Goal: Task Accomplishment & Management: Use online tool/utility

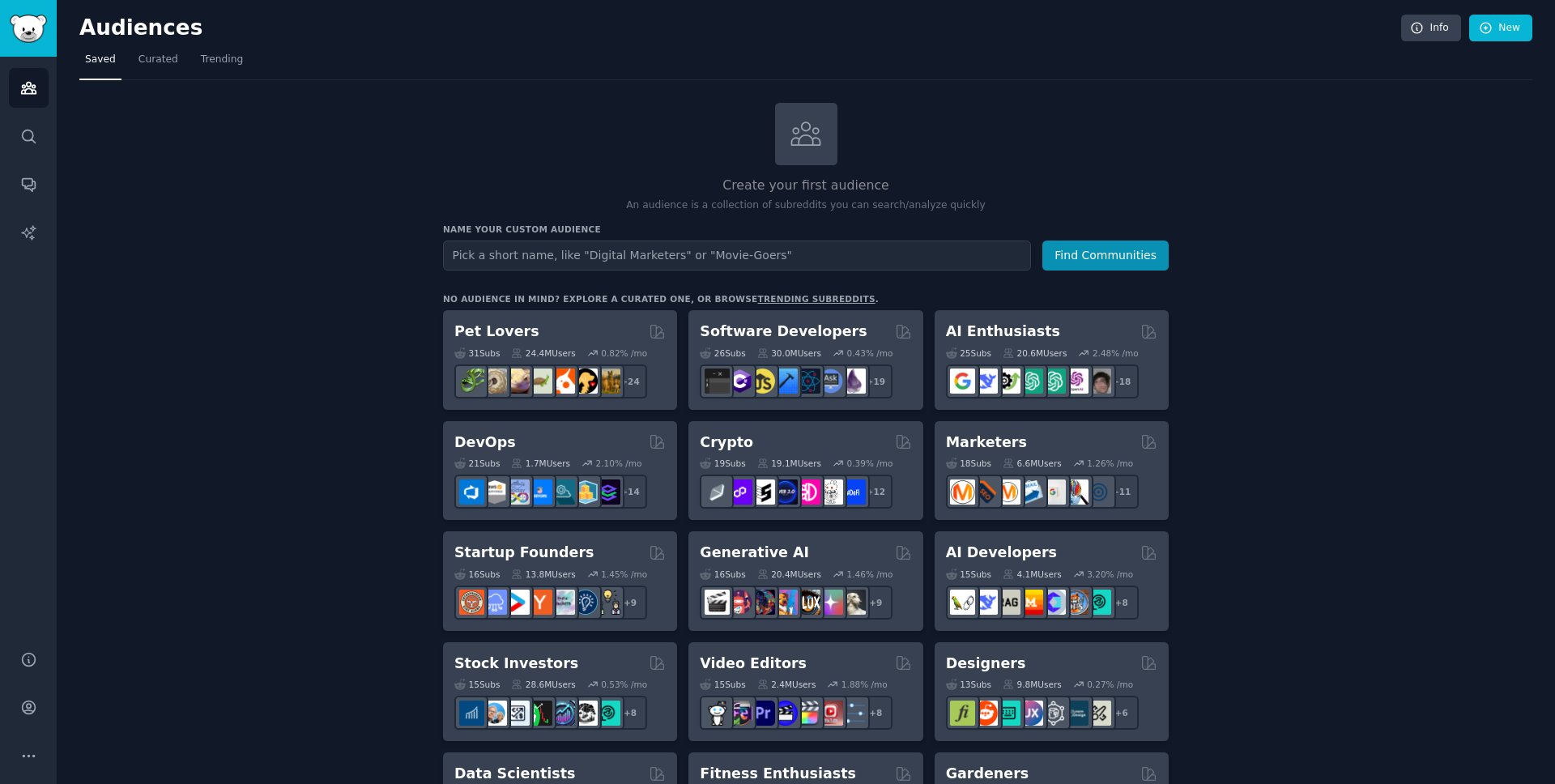
scroll to position [114, 0]
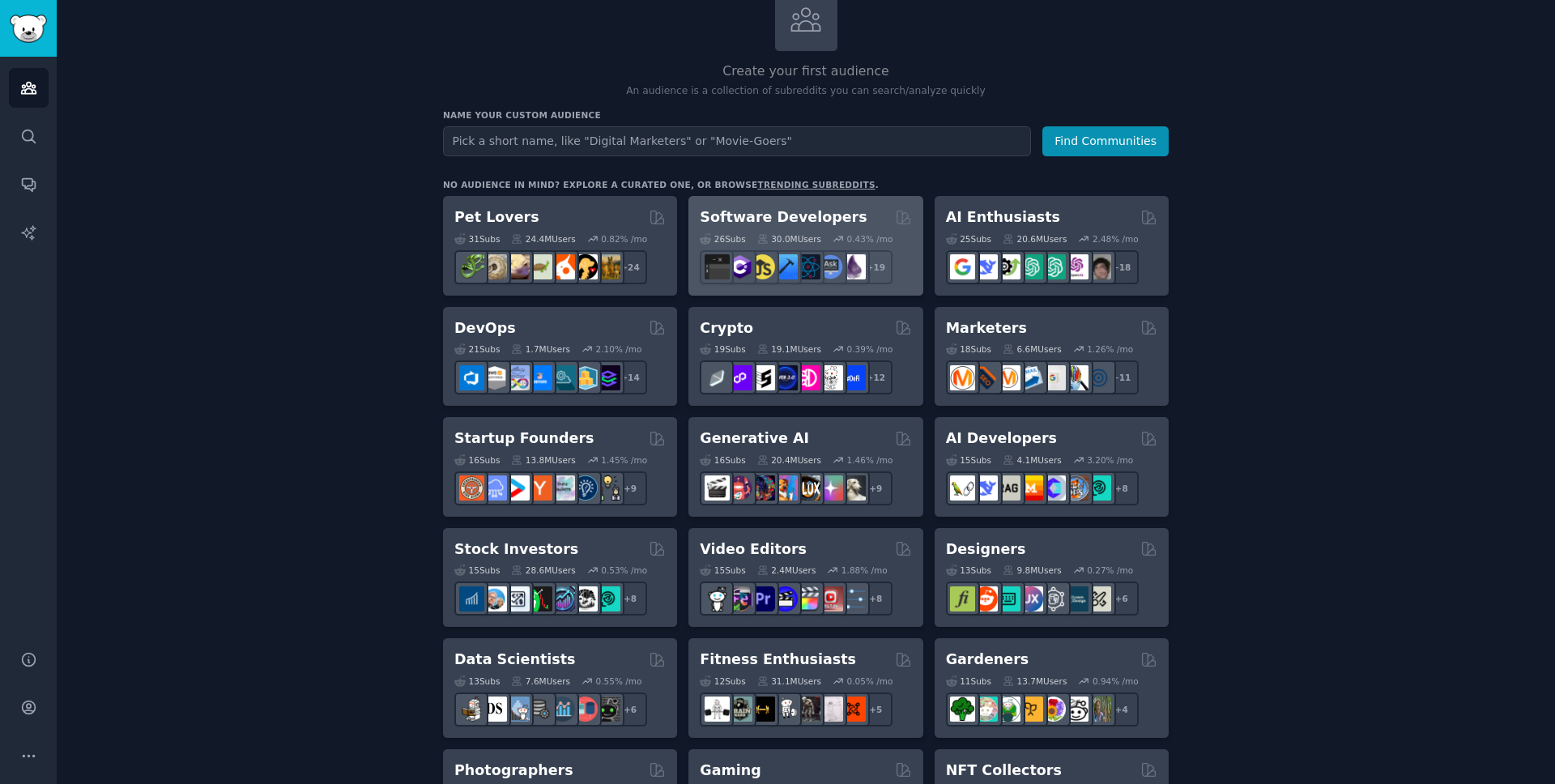
click at [746, 221] on h2 "Software Developers" at bounding box center [783, 217] width 167 height 20
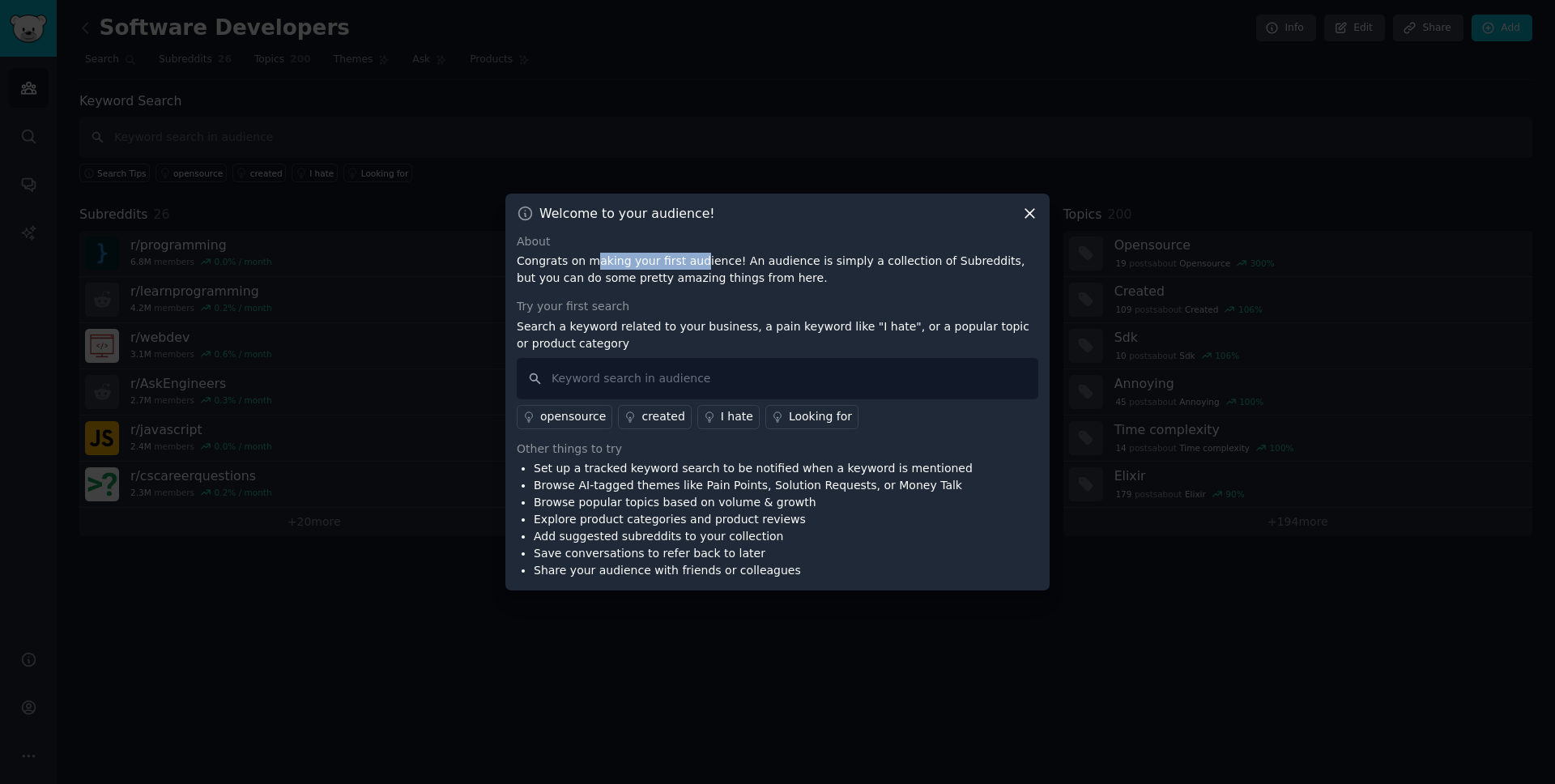
drag, startPoint x: 590, startPoint y: 264, endPoint x: 694, endPoint y: 262, distance: 104.0
click at [694, 262] on p "Congrats on making your first audience! An audience is simply a collection of S…" at bounding box center [778, 270] width 522 height 34
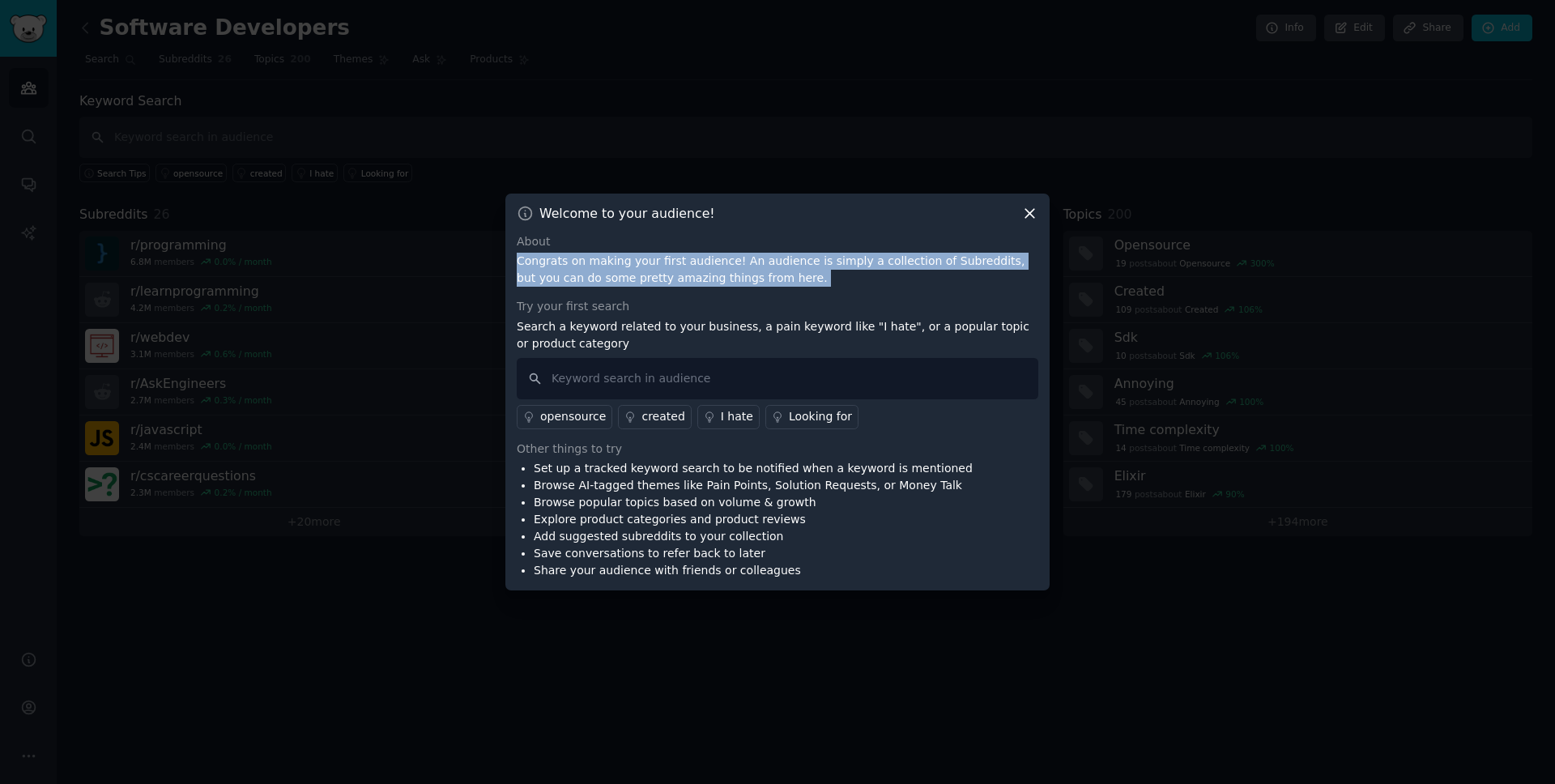
click at [694, 262] on p "Congrats on making your first audience! An audience is simply a collection of S…" at bounding box center [778, 270] width 522 height 34
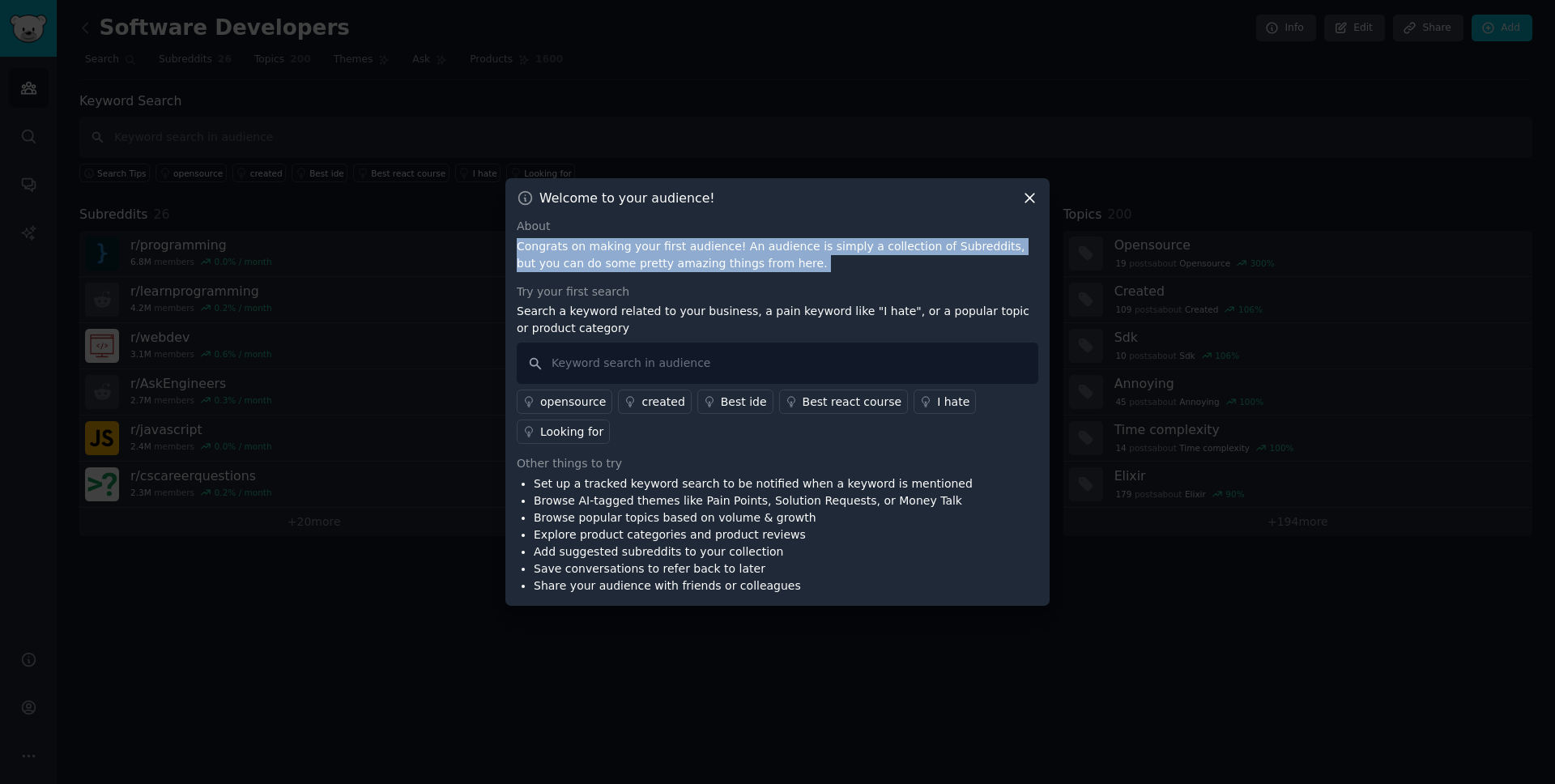
click at [584, 246] on p "Congrats on making your first audience! An audience is simply a collection of S…" at bounding box center [778, 256] width 522 height 34
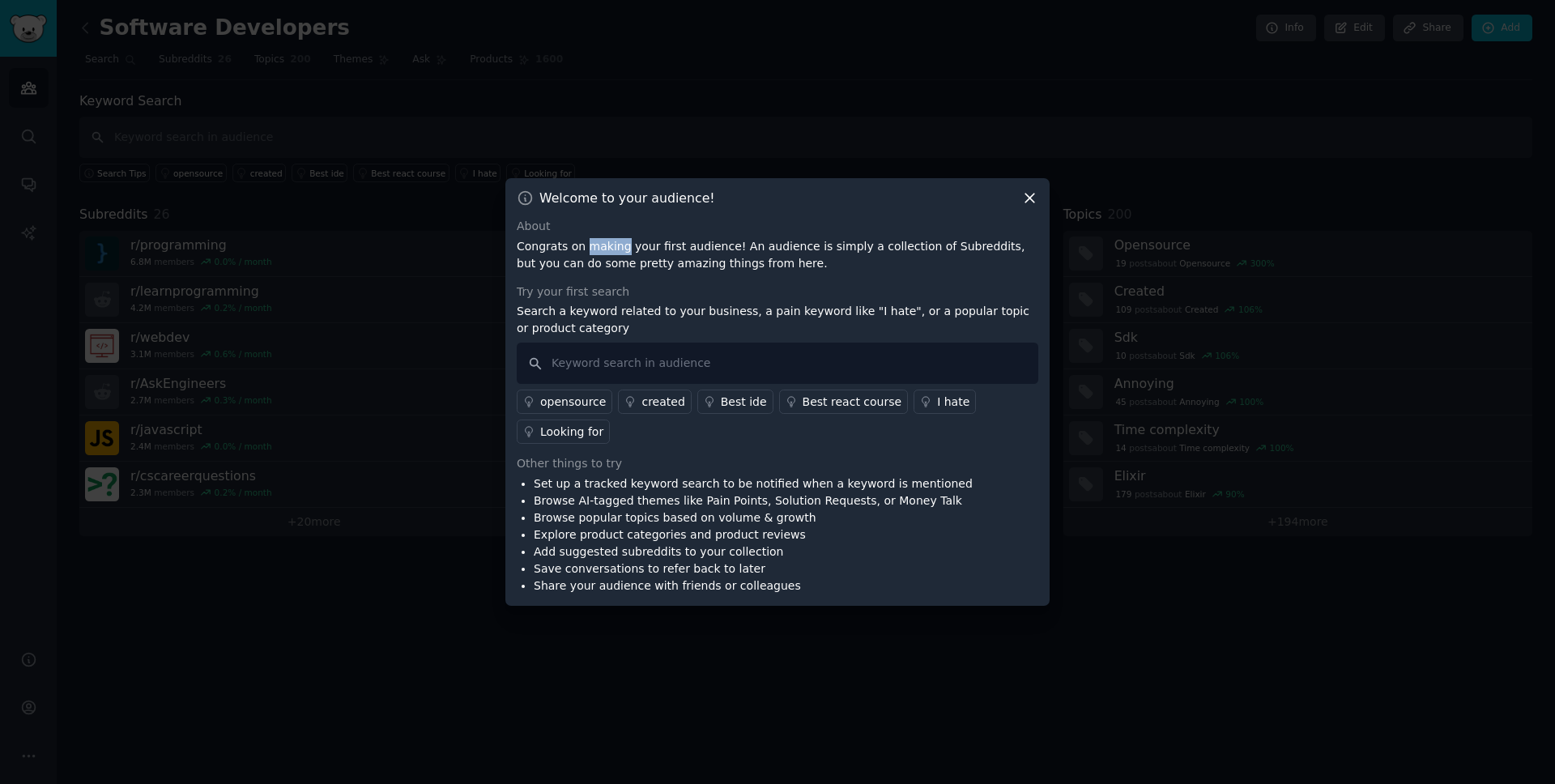
click at [584, 246] on p "Congrats on making your first audience! An audience is simply a collection of S…" at bounding box center [778, 256] width 522 height 34
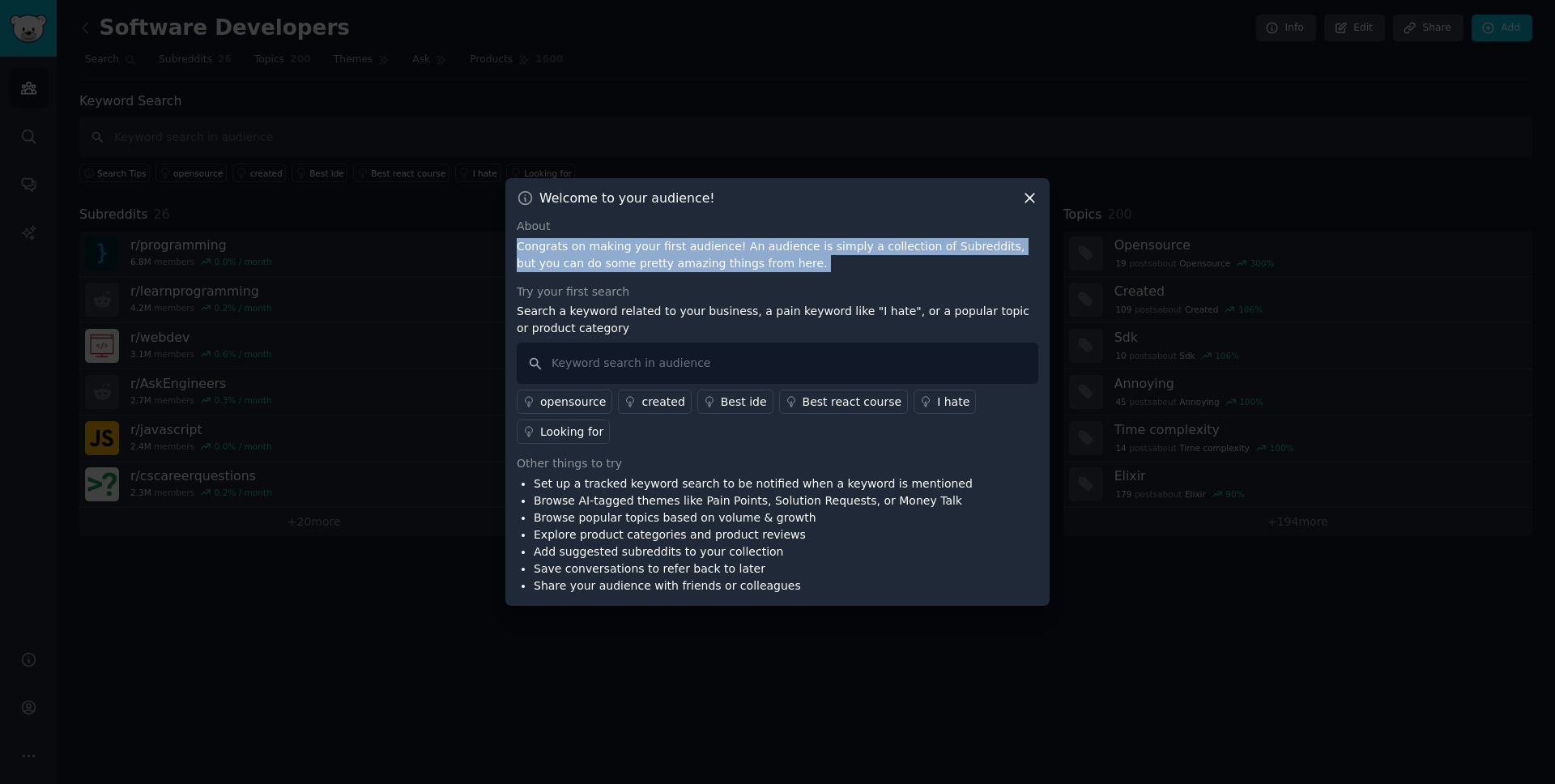
click at [584, 246] on p "Congrats on making your first audience! An audience is simply a collection of S…" at bounding box center [778, 256] width 522 height 34
click at [741, 248] on p "Congrats on making your first audience! An audience is simply a collection of S…" at bounding box center [778, 256] width 522 height 34
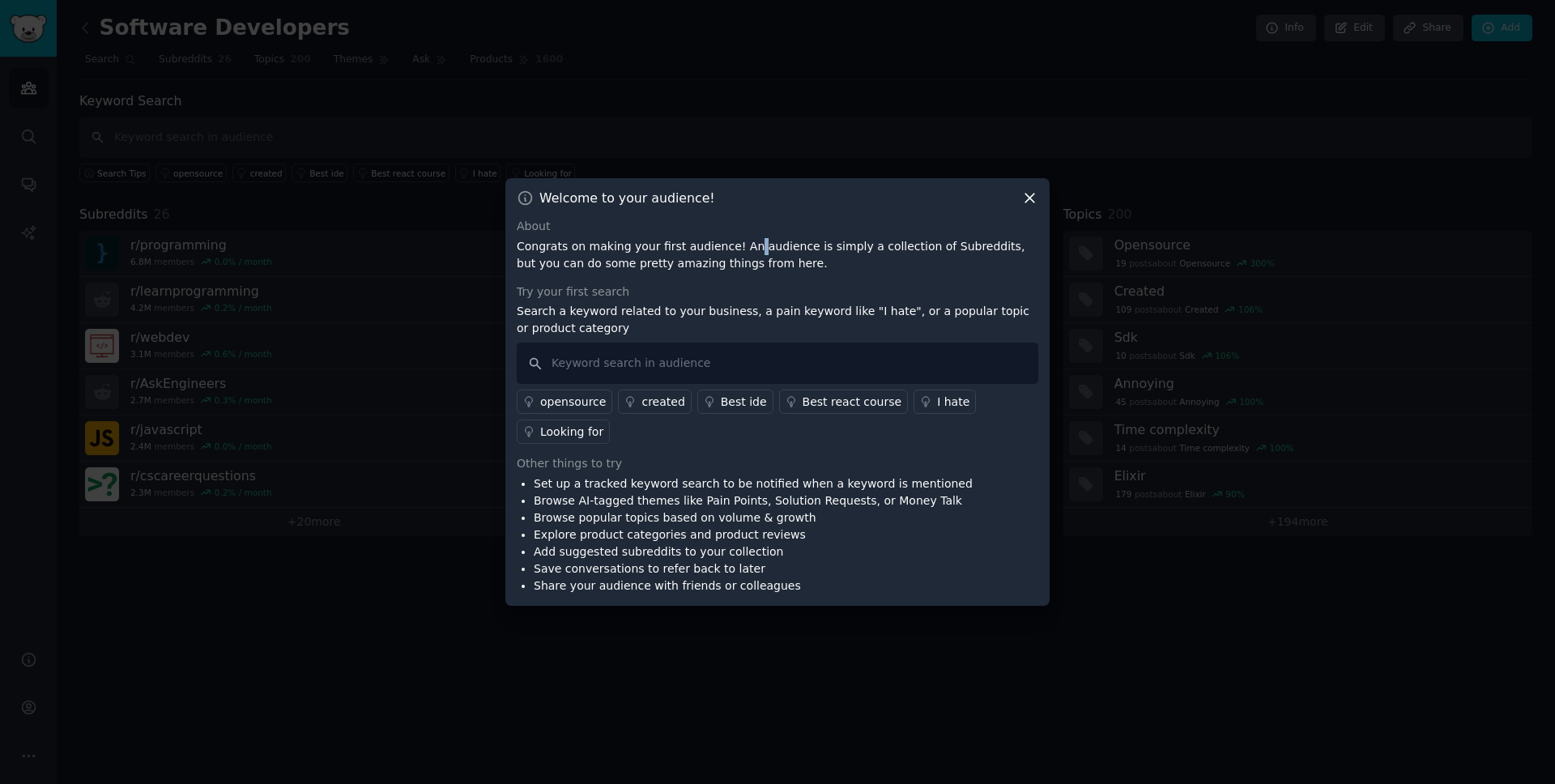
click at [741, 248] on p "Congrats on making your first audience! An audience is simply a collection of S…" at bounding box center [778, 256] width 522 height 34
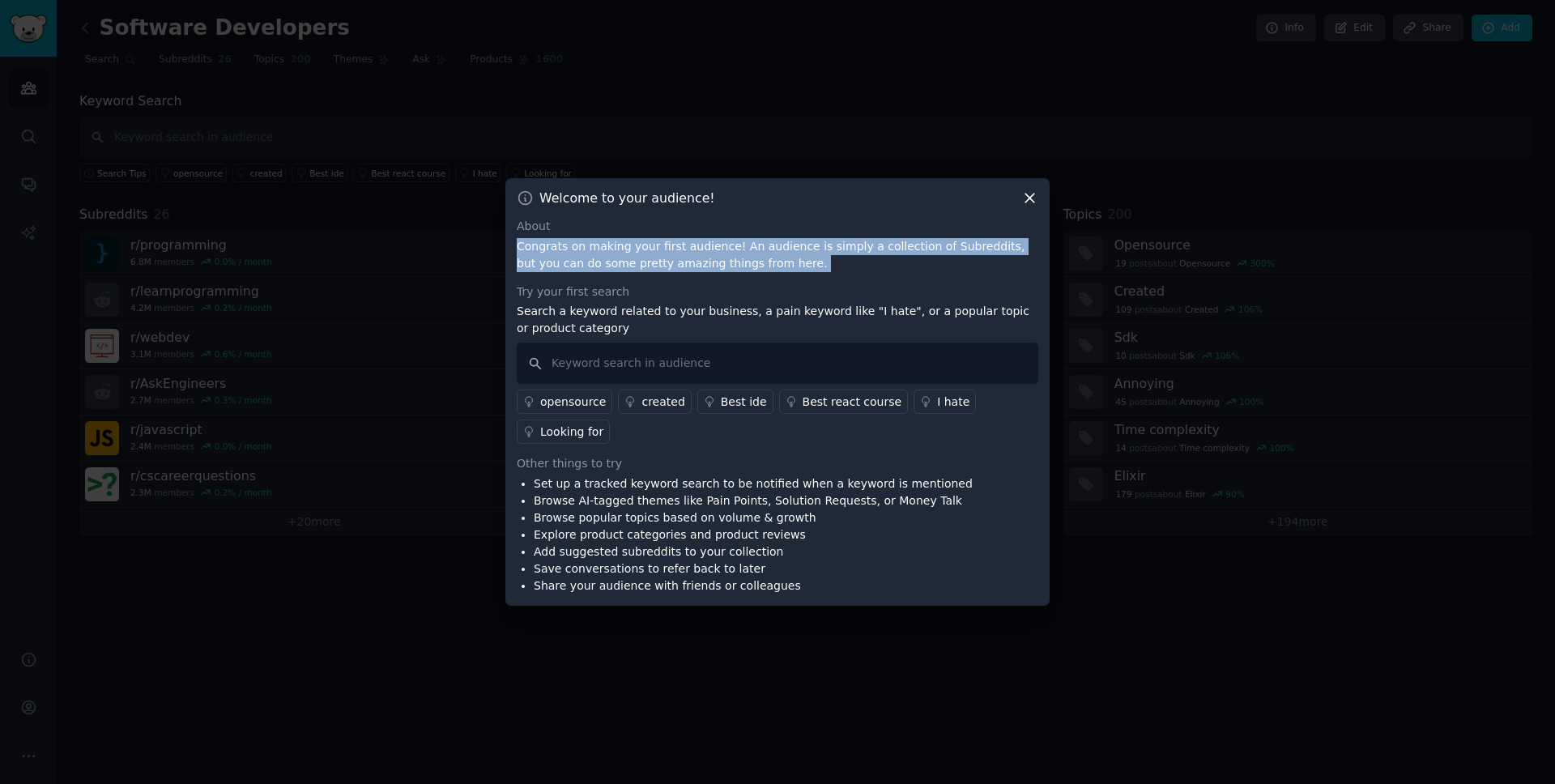
click at [741, 248] on p "Congrats on making your first audience! An audience is simply a collection of S…" at bounding box center [778, 256] width 522 height 34
click at [731, 248] on p "Congrats on making your first audience! An audience is simply a collection of S…" at bounding box center [778, 256] width 522 height 34
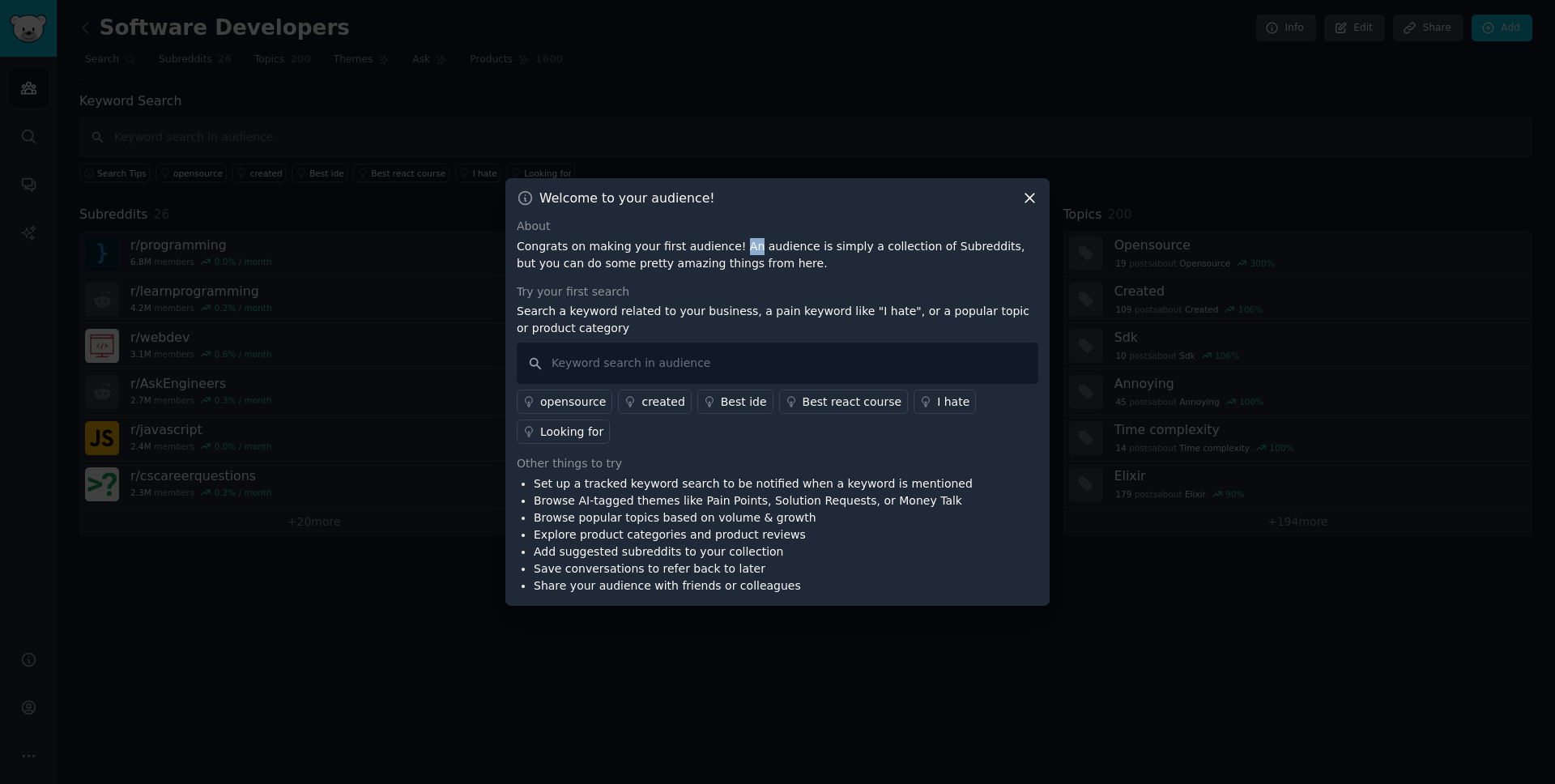
click at [731, 248] on p "Congrats on making your first audience! An audience is simply a collection of S…" at bounding box center [778, 256] width 522 height 34
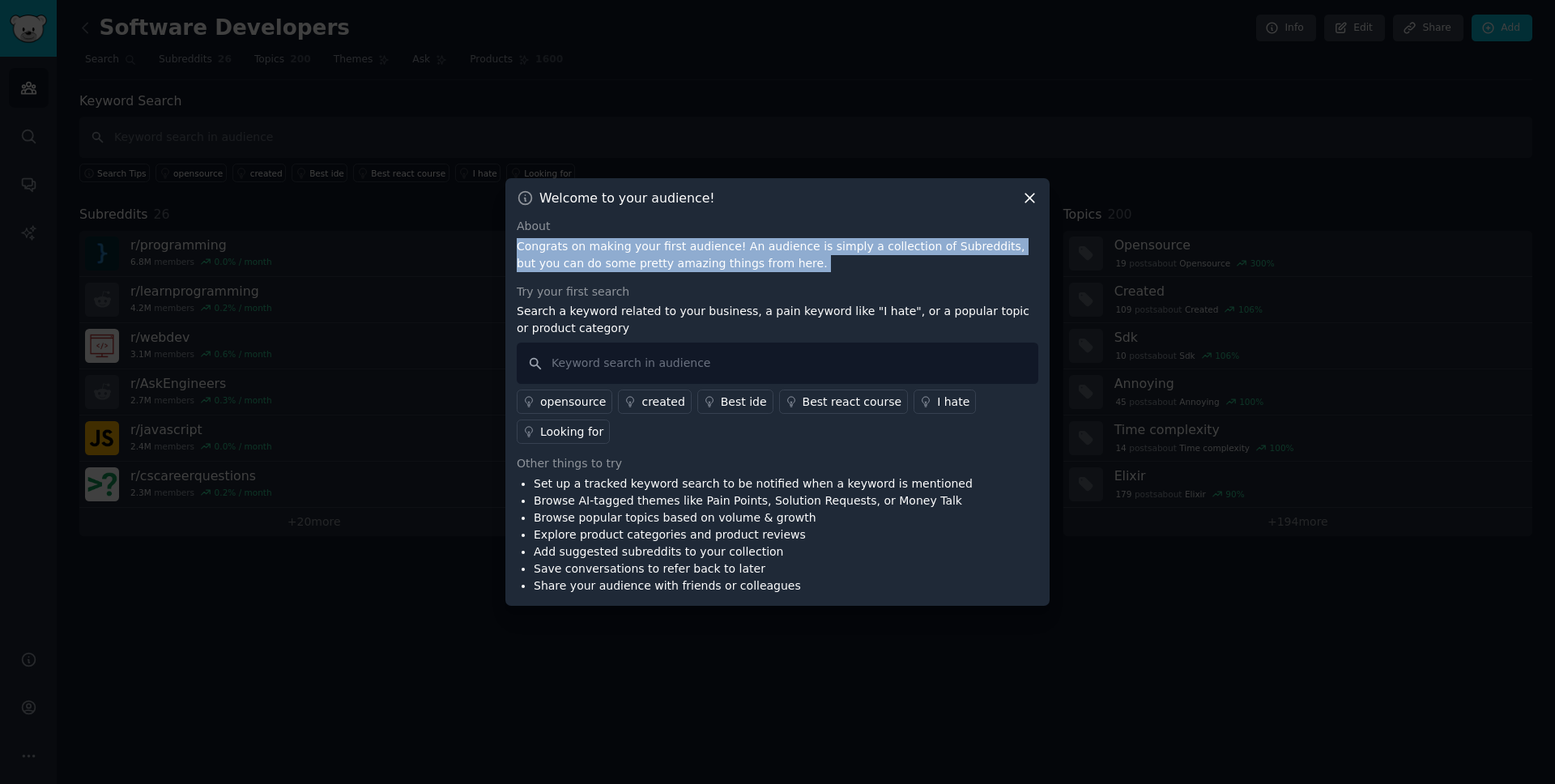
click at [731, 248] on p "Congrats on making your first audience! An audience is simply a collection of S…" at bounding box center [778, 256] width 522 height 34
click at [697, 248] on p "Congrats on making your first audience! An audience is simply a collection of S…" at bounding box center [778, 256] width 522 height 34
drag, startPoint x: 724, startPoint y: 248, endPoint x: 654, endPoint y: 262, distance: 71.4
click at [654, 262] on p "Congrats on making your first audience! An audience is simply a collection of S…" at bounding box center [778, 256] width 522 height 34
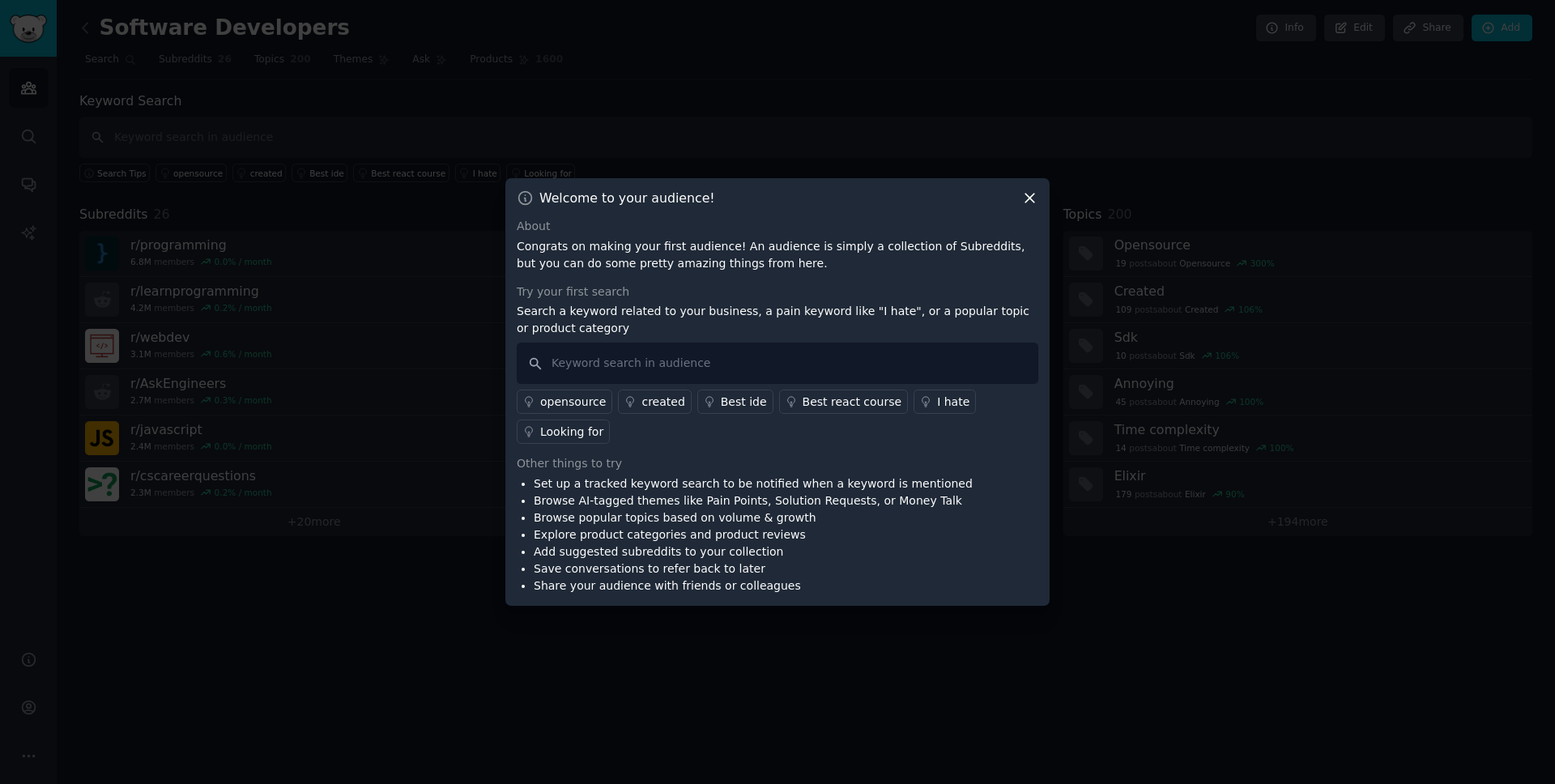
drag, startPoint x: 544, startPoint y: 310, endPoint x: 675, endPoint y: 315, distance: 131.1
click at [675, 315] on p "Search a keyword related to your business, a pain keyword like "I hate", or a p…" at bounding box center [778, 320] width 522 height 34
drag, startPoint x: 683, startPoint y: 316, endPoint x: 977, endPoint y: 312, distance: 294.0
click at [977, 312] on p "Search a keyword related to your business, a pain keyword like "I hate", or a p…" at bounding box center [778, 320] width 522 height 34
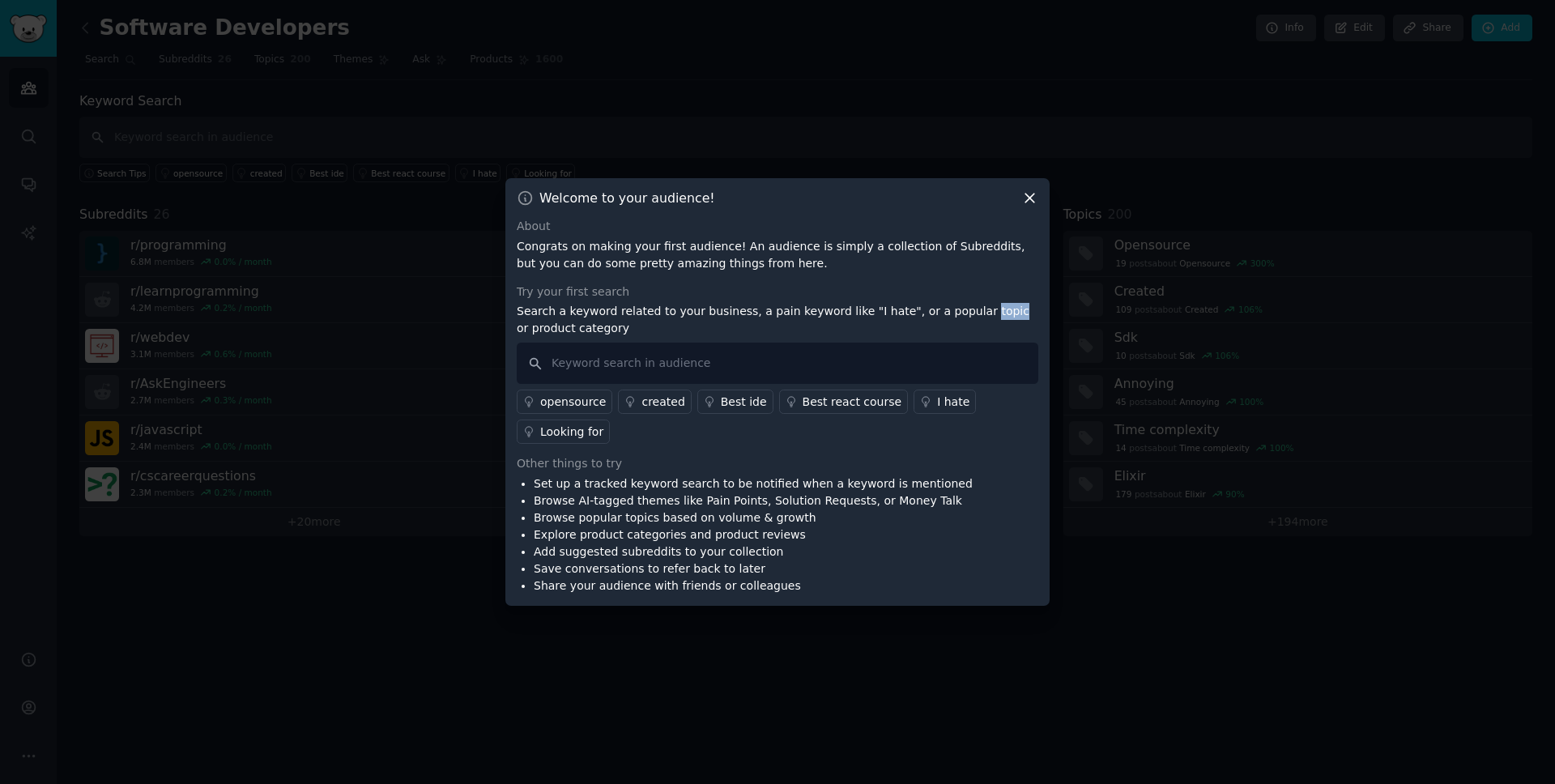
click at [977, 312] on p "Search a keyword related to your business, a pain keyword like "I hate", or a p…" at bounding box center [778, 320] width 522 height 34
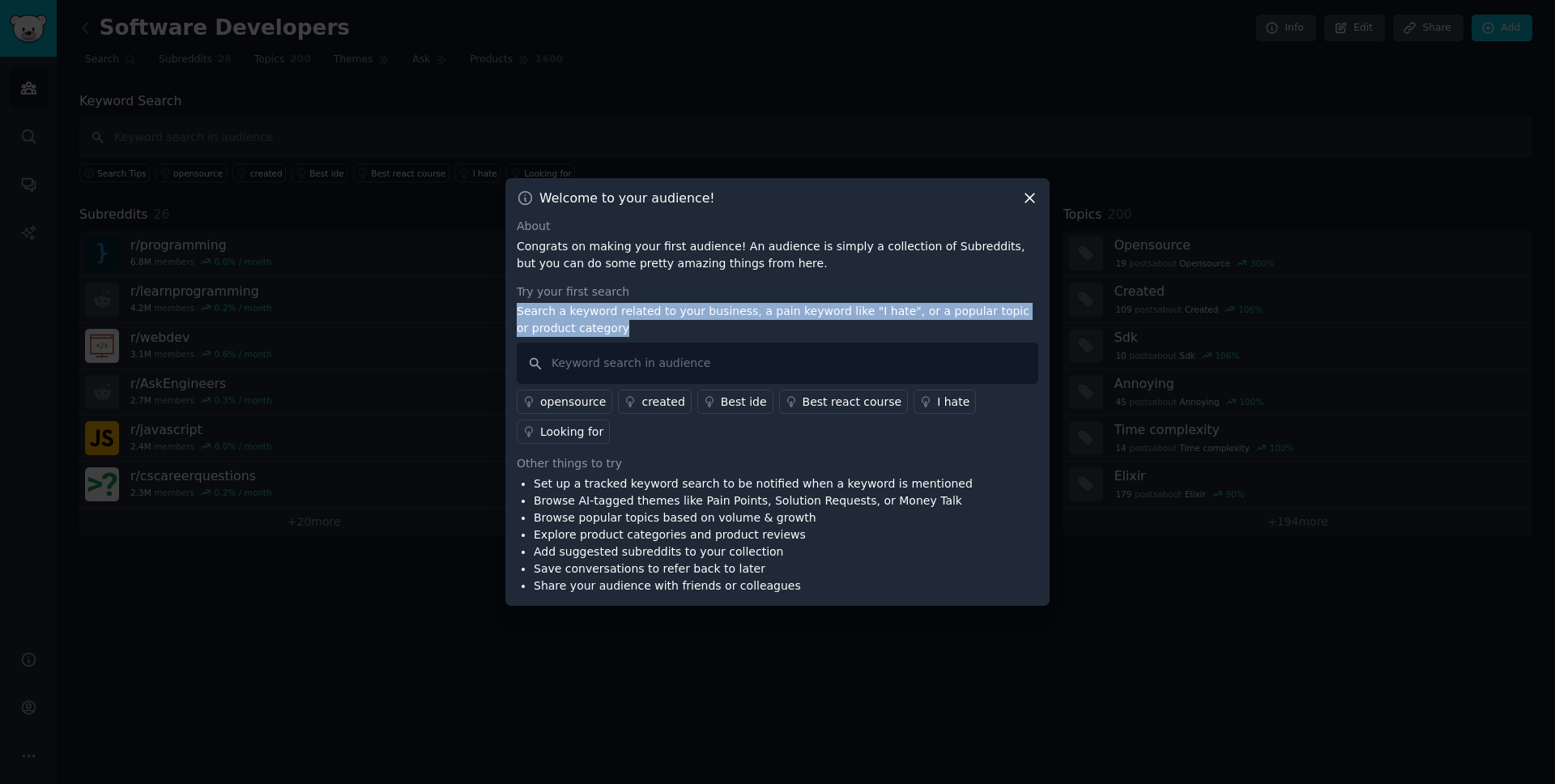
click at [977, 312] on p "Search a keyword related to your business, a pain keyword like "I hate", or a p…" at bounding box center [778, 320] width 522 height 34
click at [927, 314] on p "Search a keyword related to your business, a pain keyword like "I hate", or a p…" at bounding box center [778, 320] width 522 height 34
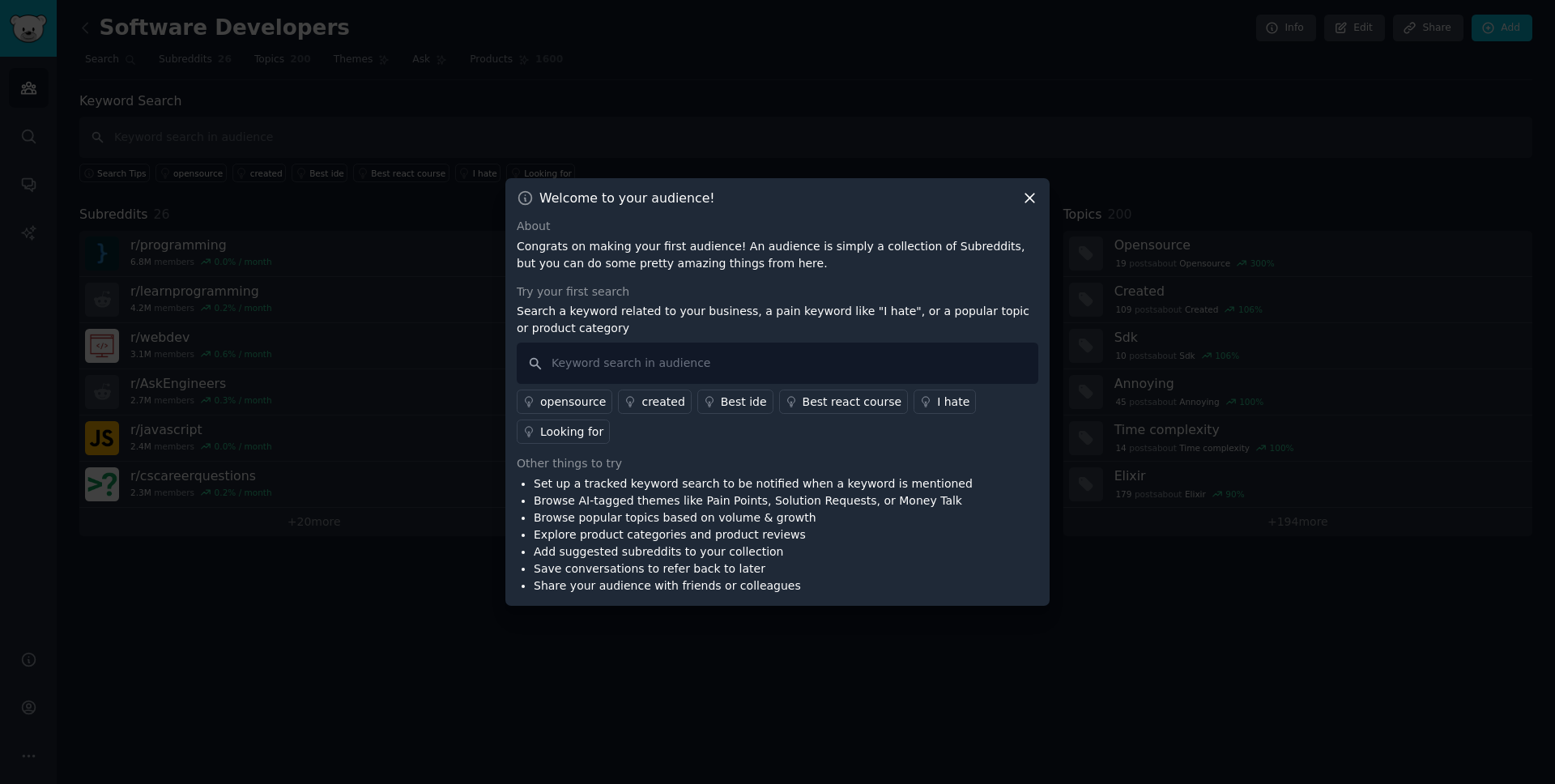
click at [1031, 201] on icon at bounding box center [1030, 198] width 17 height 17
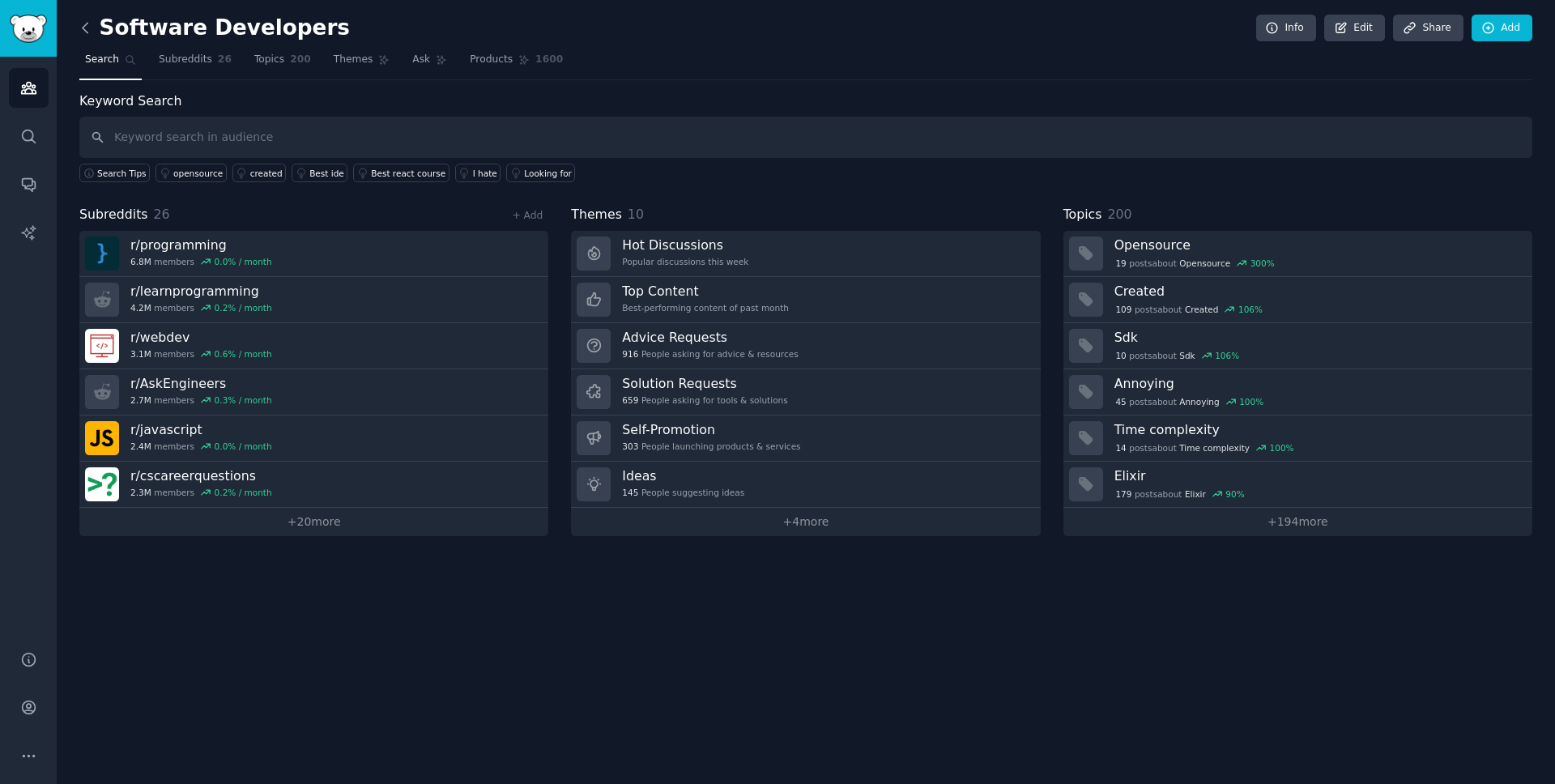
click at [91, 31] on icon at bounding box center [85, 28] width 17 height 17
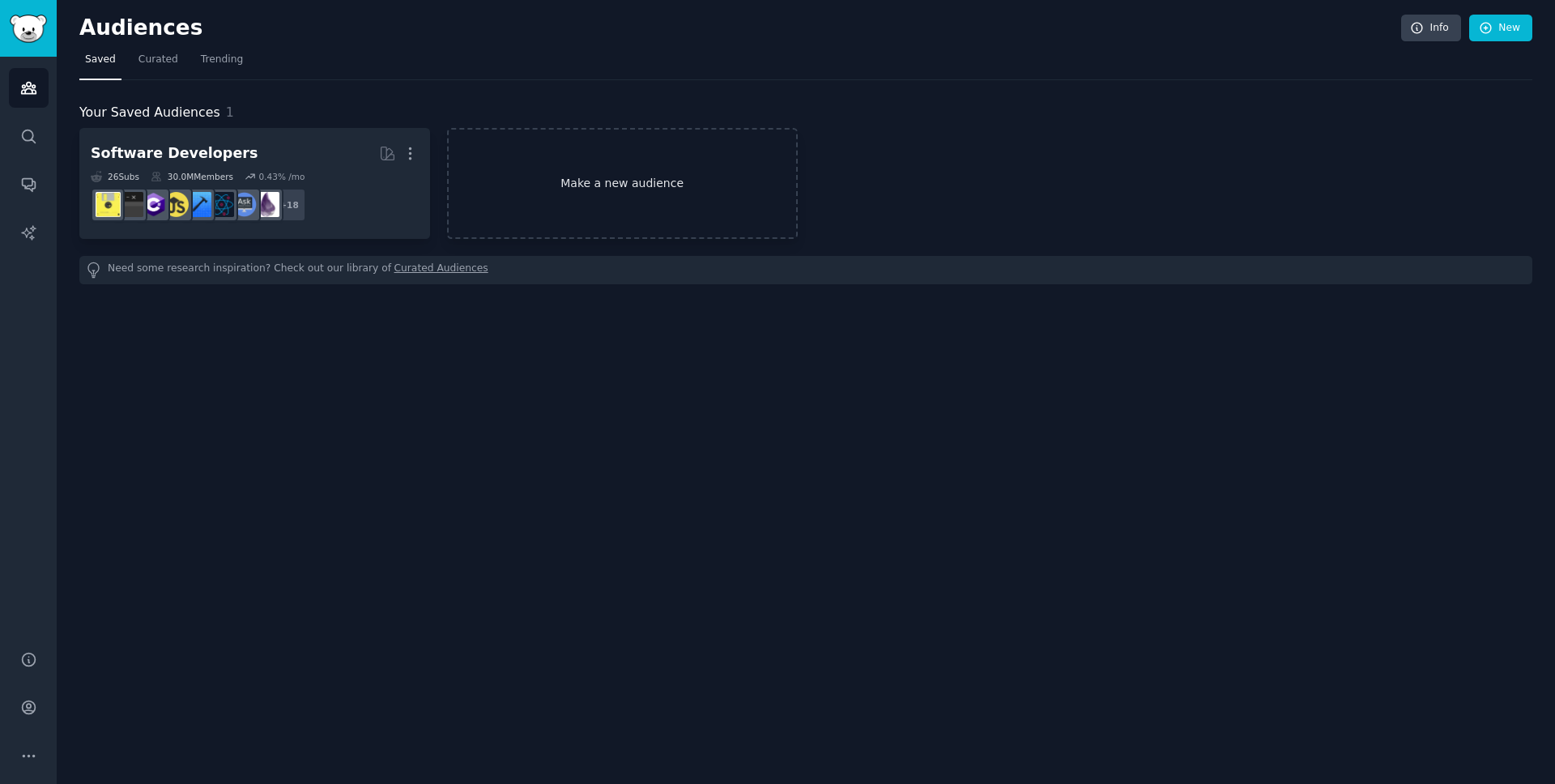
click at [577, 180] on link "Make a new audience" at bounding box center [622, 184] width 350 height 111
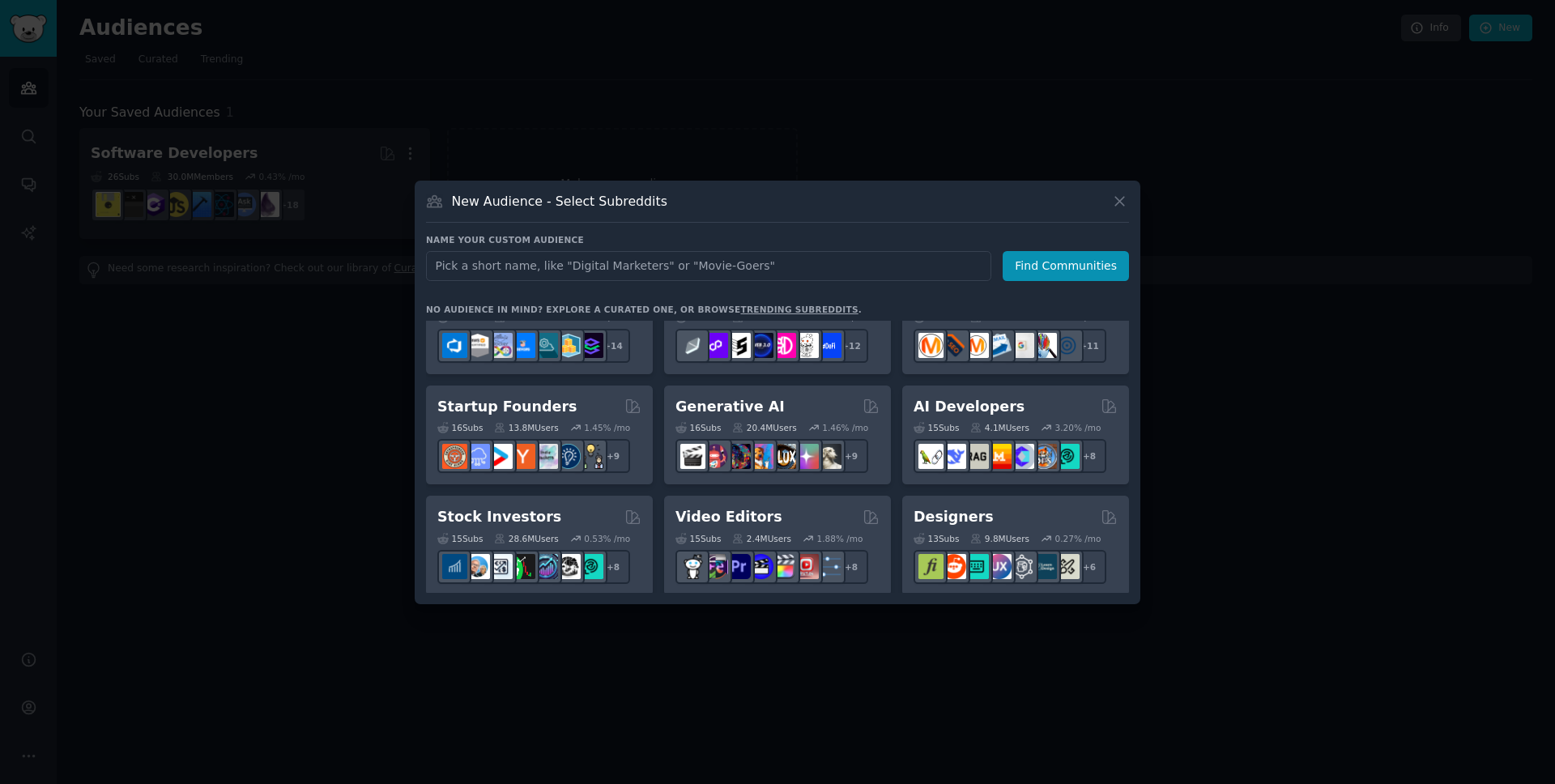
scroll to position [38, 0]
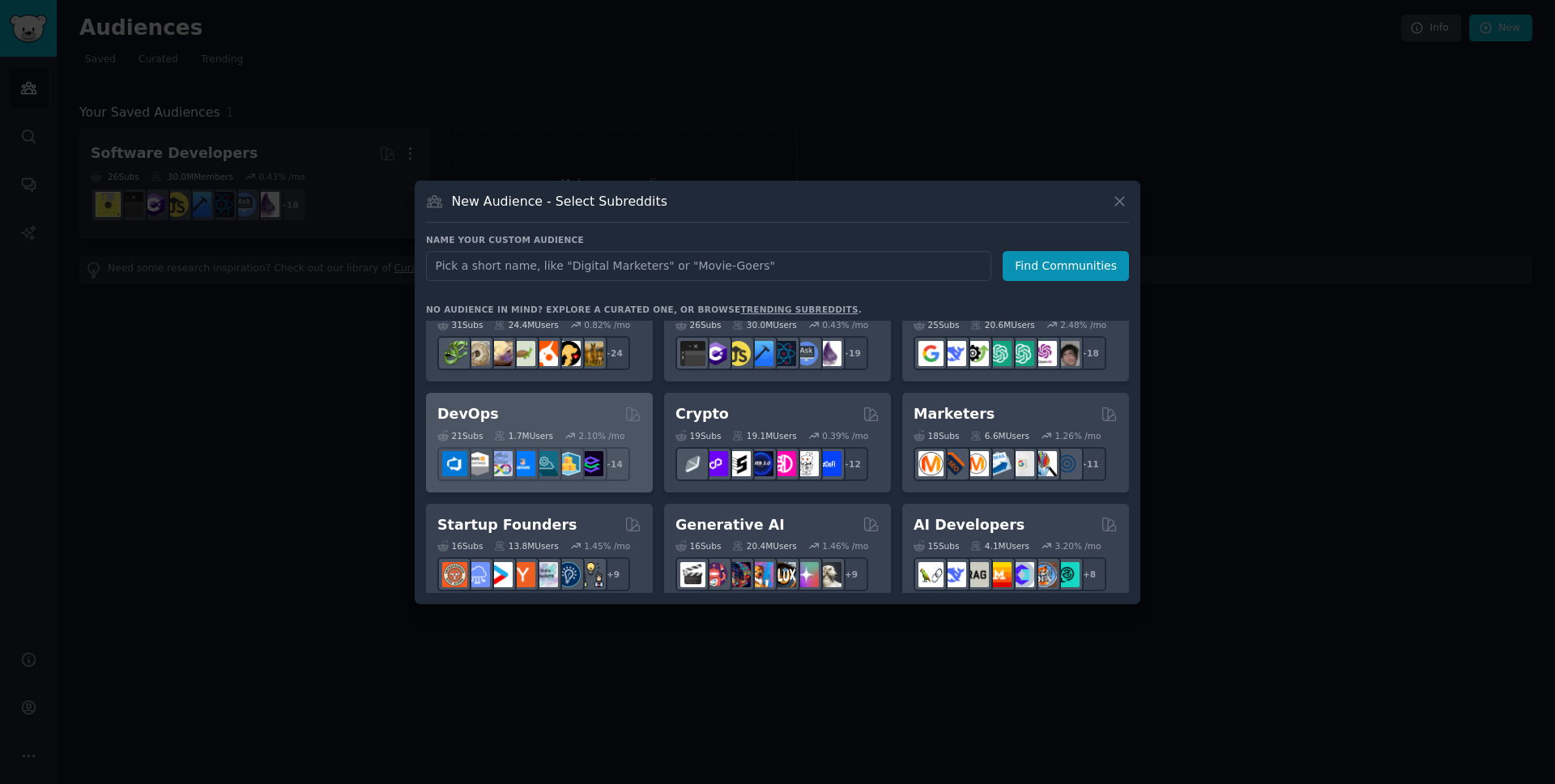
click at [532, 408] on div "DevOps" at bounding box center [540, 414] width 204 height 20
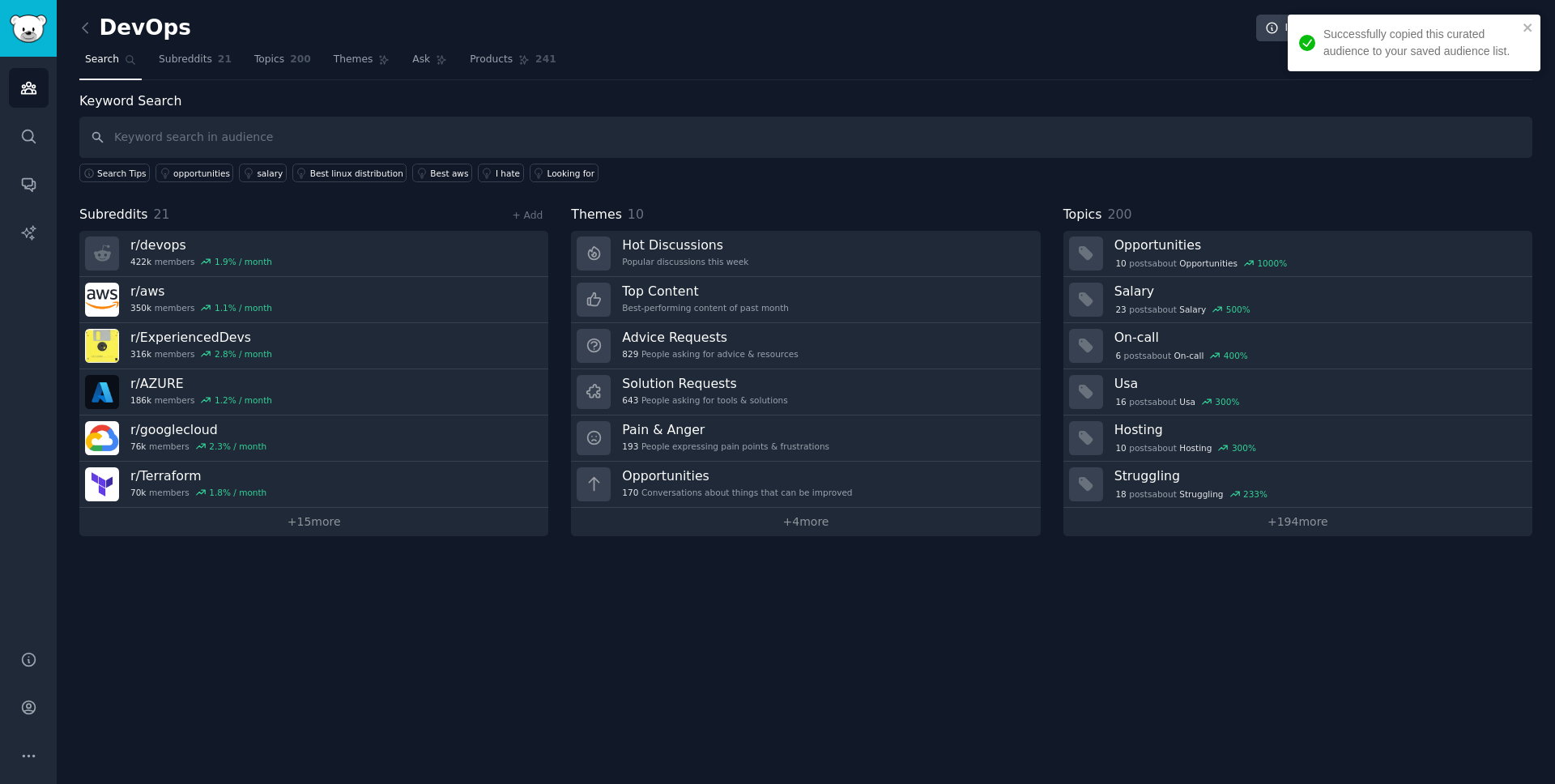
click at [194, 137] on input "text" at bounding box center [805, 137] width 1453 height 42
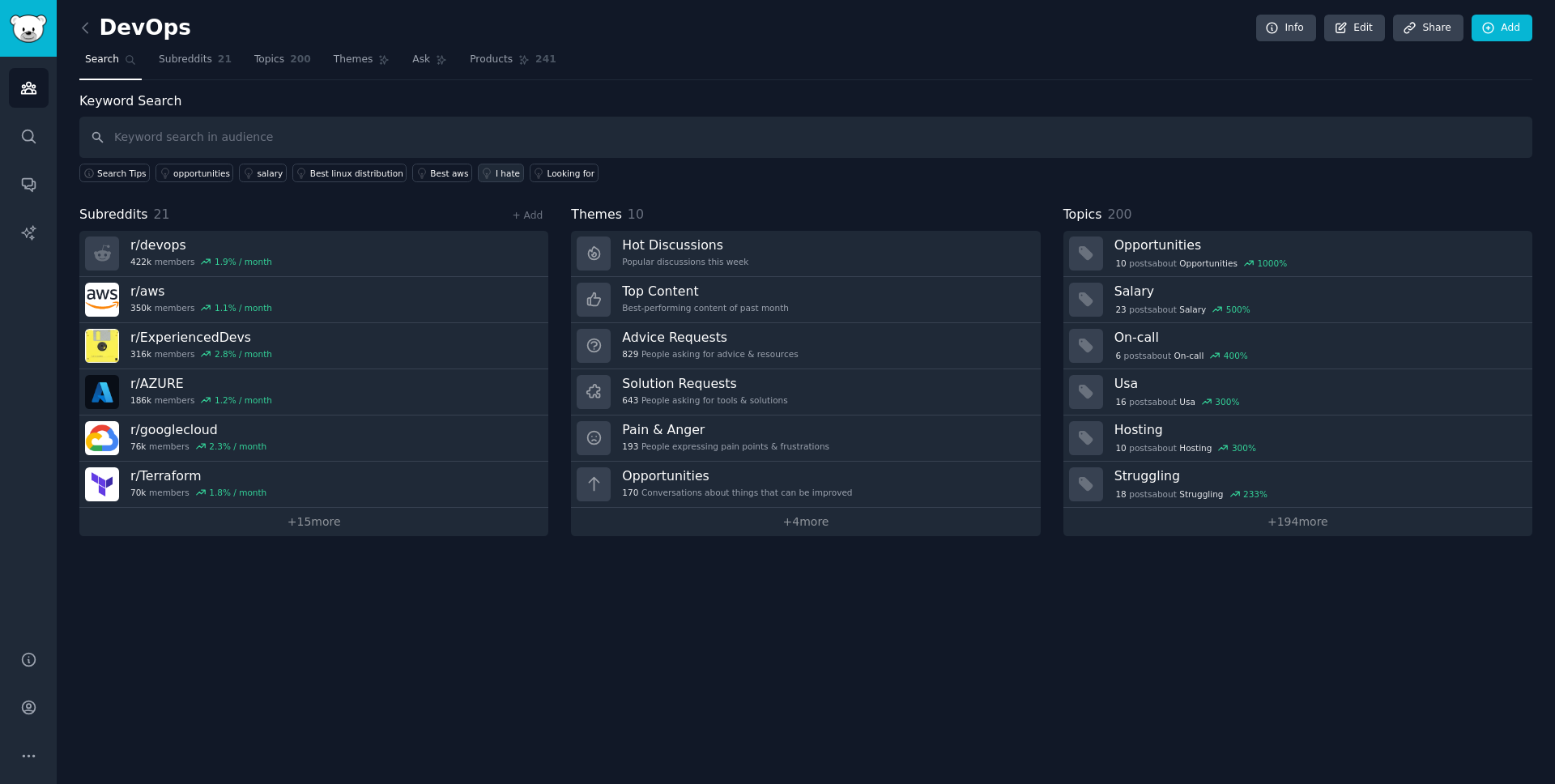
click at [498, 176] on div "I hate" at bounding box center [508, 173] width 25 height 11
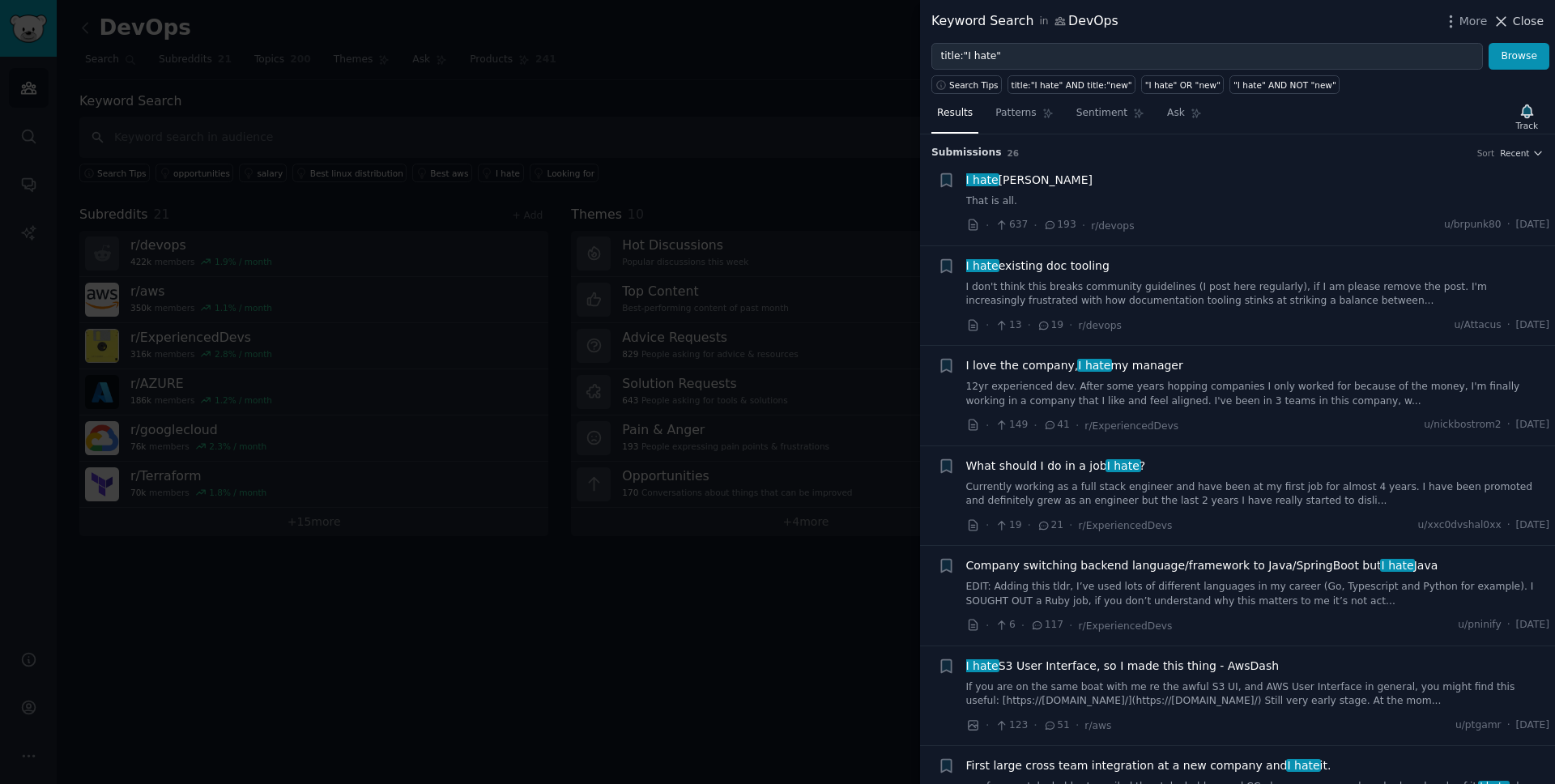
click at [1513, 21] on button "Close" at bounding box center [1518, 21] width 51 height 17
